Goal: Task Accomplishment & Management: Manage account settings

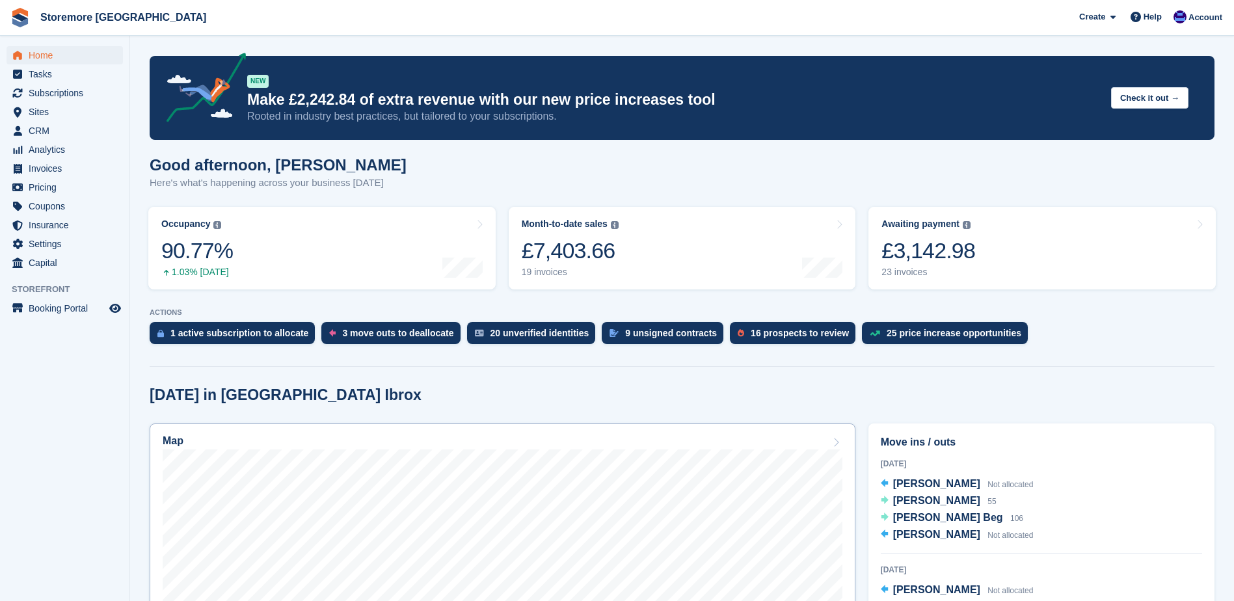
scroll to position [130, 0]
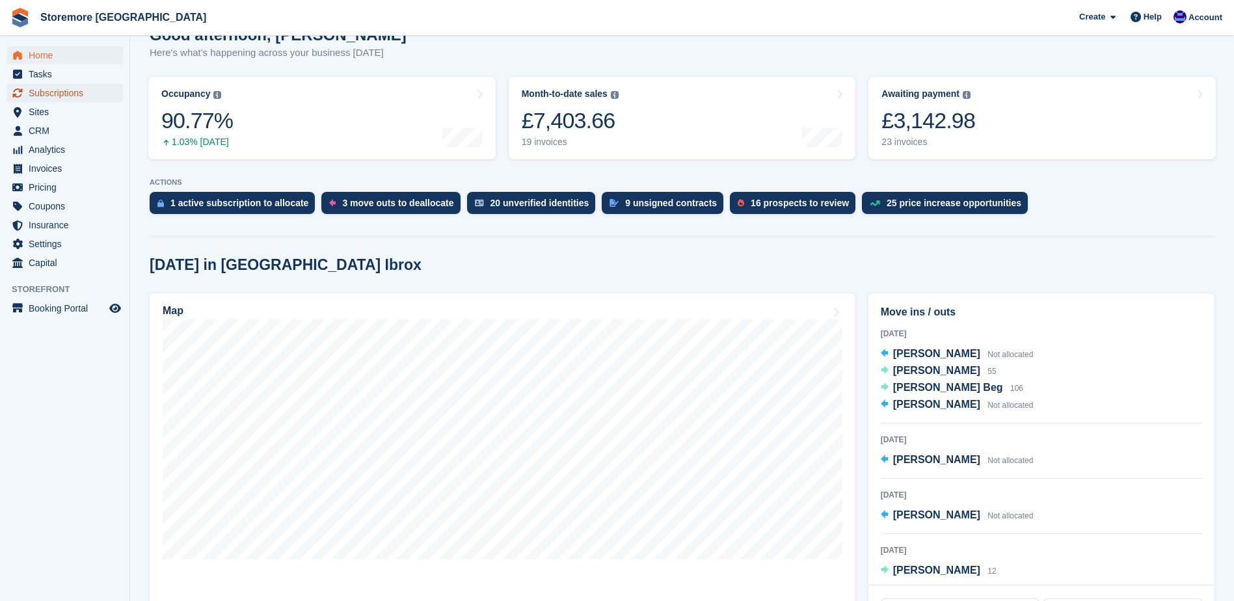
click at [82, 99] on span "Subscriptions" at bounding box center [68, 93] width 78 height 18
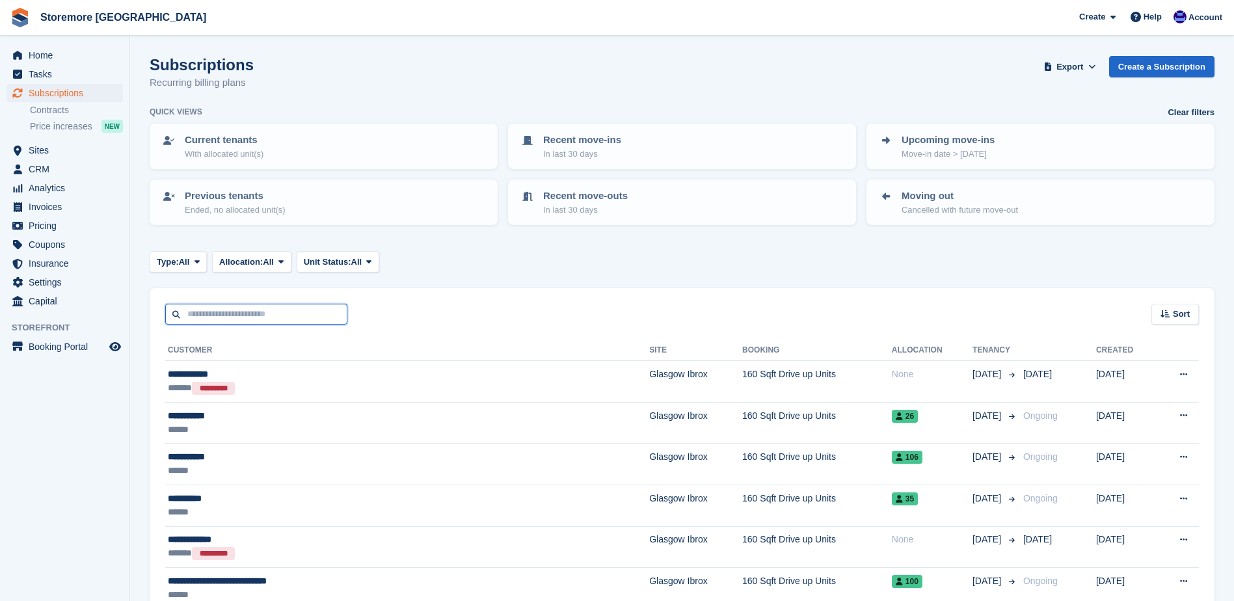
click at [291, 314] on input "text" at bounding box center [256, 314] width 182 height 21
type input "***"
